Goal: Navigation & Orientation: Find specific page/section

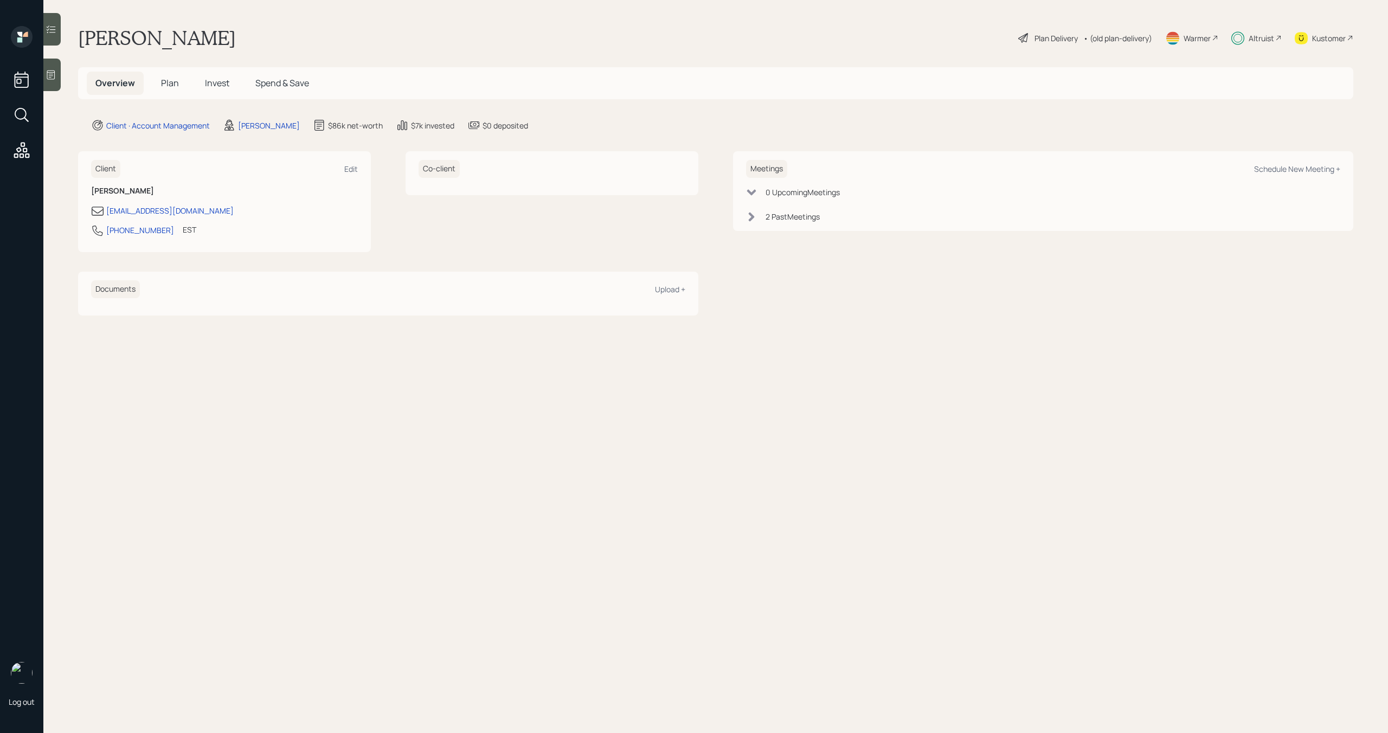
click at [1274, 41] on div "Altruist" at bounding box center [1256, 38] width 50 height 24
